Goal: Information Seeking & Learning: Check status

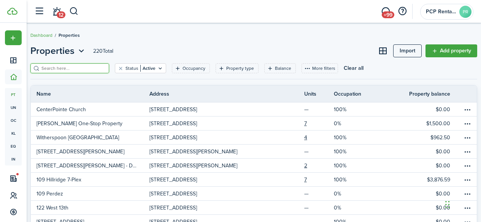
click at [61, 68] on input "search" at bounding box center [73, 68] width 67 height 7
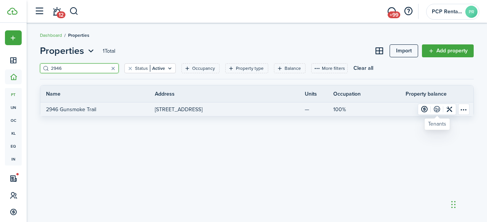
type input "2946"
click at [438, 111] on link at bounding box center [436, 109] width 13 height 11
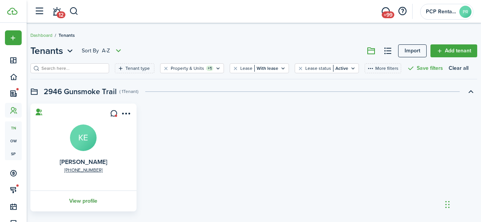
click at [83, 203] on link "View profile" at bounding box center [83, 201] width 108 height 21
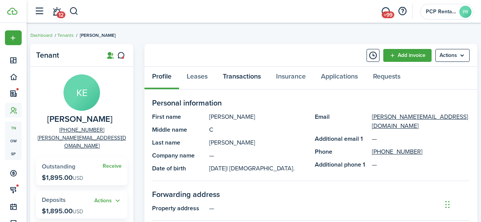
click at [242, 76] on link "Transactions" at bounding box center [241, 78] width 53 height 23
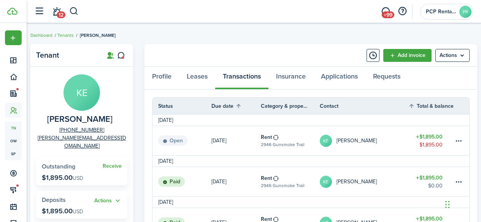
click at [173, 183] on status "Paid" at bounding box center [171, 182] width 27 height 11
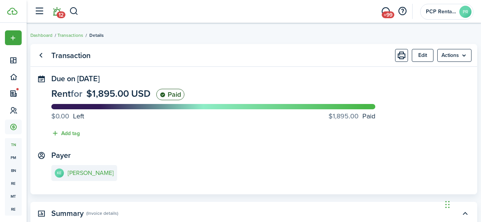
click at [59, 13] on span "12" at bounding box center [61, 14] width 9 height 7
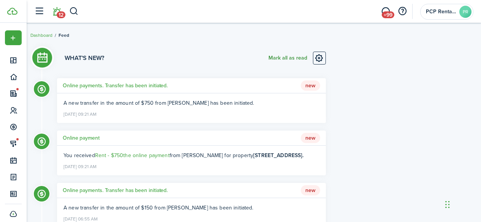
click at [274, 58] on button "Mark all as read" at bounding box center [287, 58] width 39 height 13
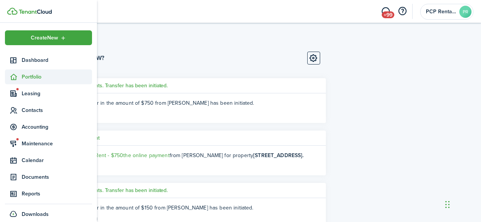
click at [35, 76] on span "Portfolio" at bounding box center [57, 77] width 70 height 8
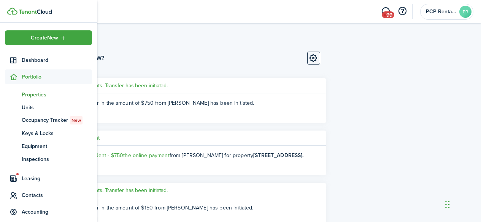
click at [30, 95] on span "Properties" at bounding box center [57, 95] width 70 height 8
